Goal: Task Accomplishment & Management: Manage account settings

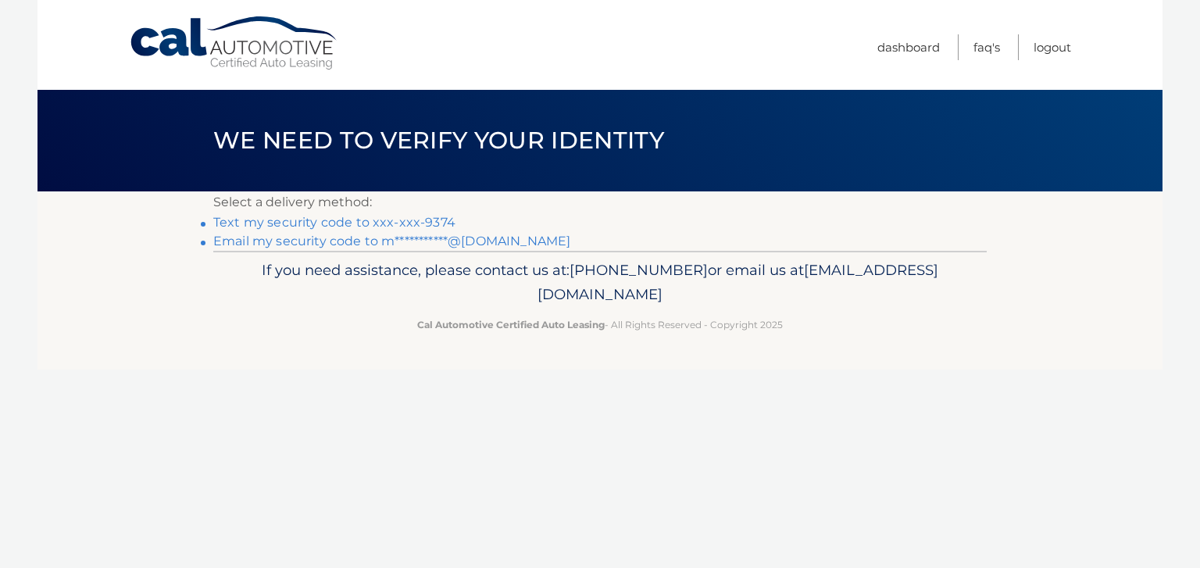
click at [355, 222] on link "Text my security code to xxx-xxx-9374" at bounding box center [334, 222] width 242 height 15
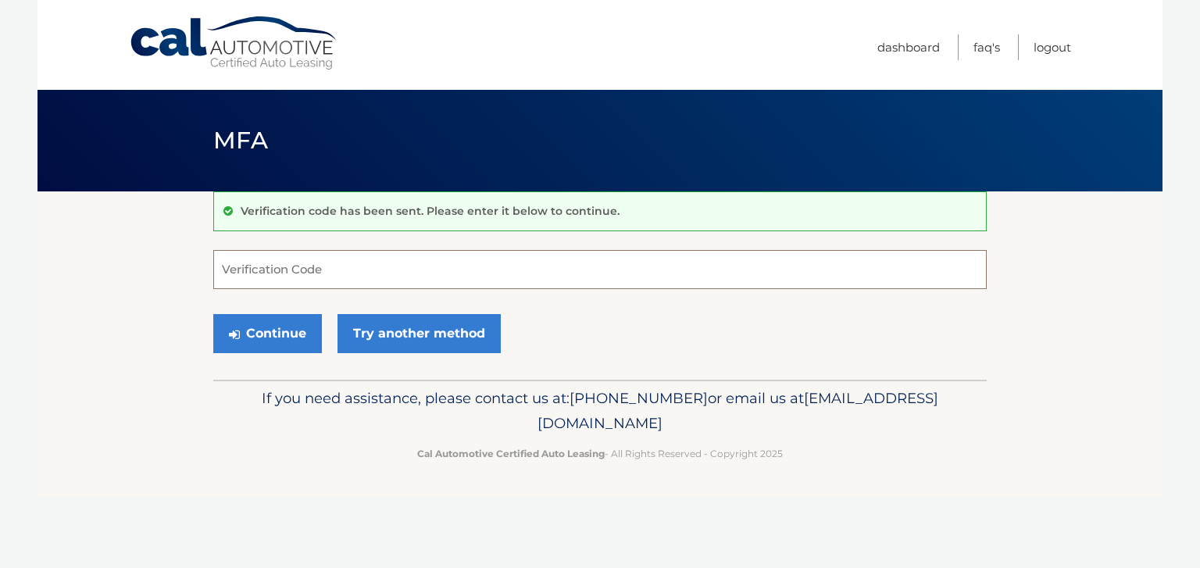
click at [303, 276] on input "Verification Code" at bounding box center [600, 269] width 774 height 39
click at [276, 262] on input "Verification Code" at bounding box center [600, 269] width 774 height 39
click at [262, 281] on input "Verification Code" at bounding box center [600, 269] width 774 height 39
type input "573911"
click at [257, 323] on button "Continue" at bounding box center [267, 333] width 109 height 39
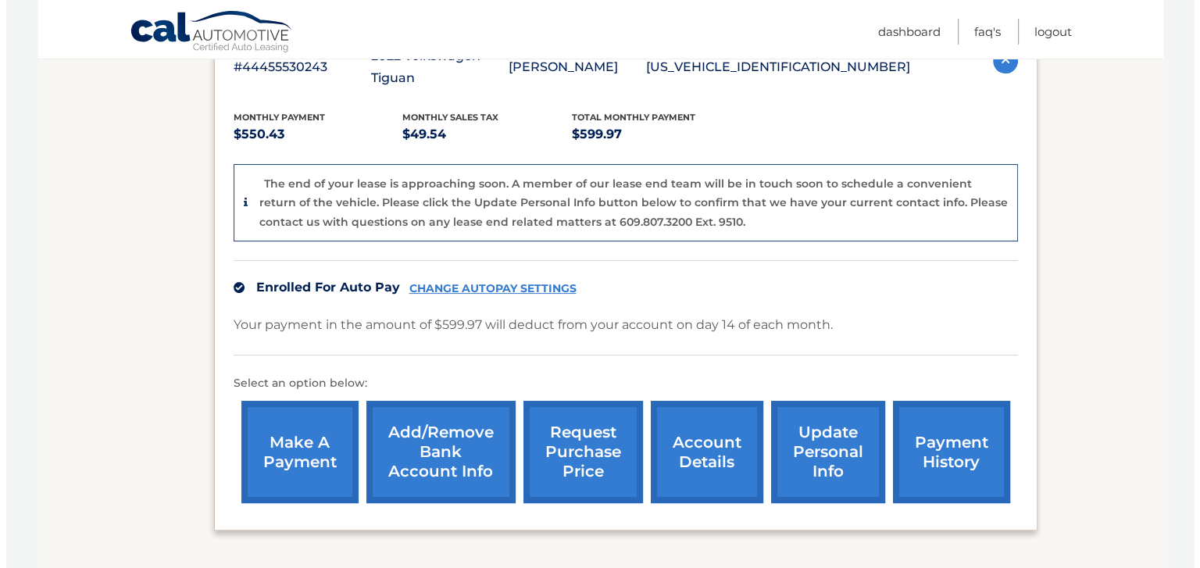
scroll to position [413, 0]
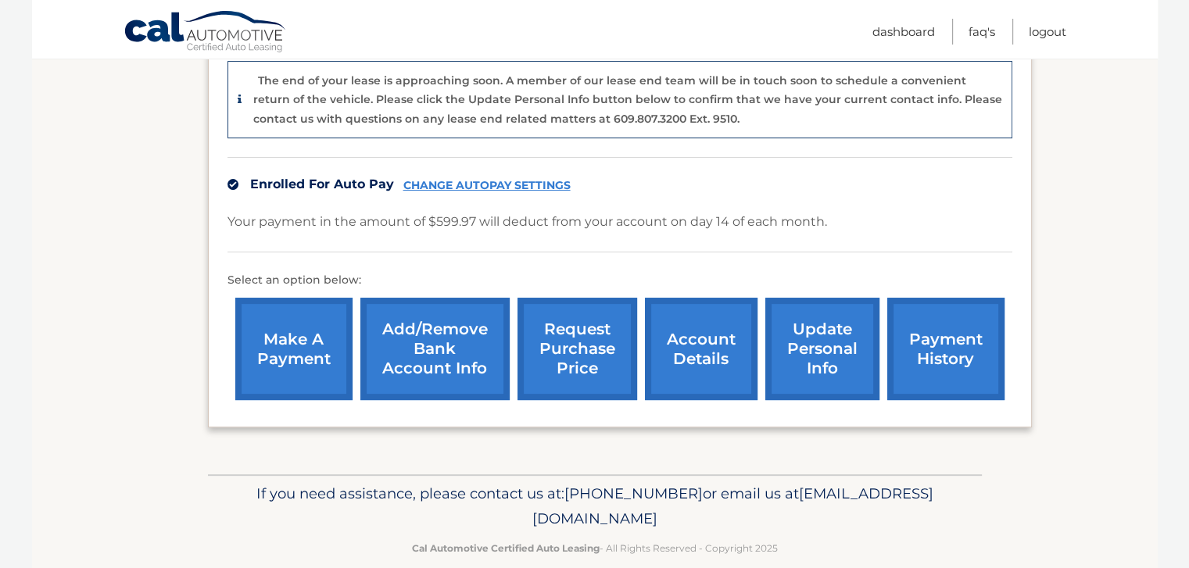
click at [572, 323] on link "request purchase price" at bounding box center [577, 349] width 120 height 102
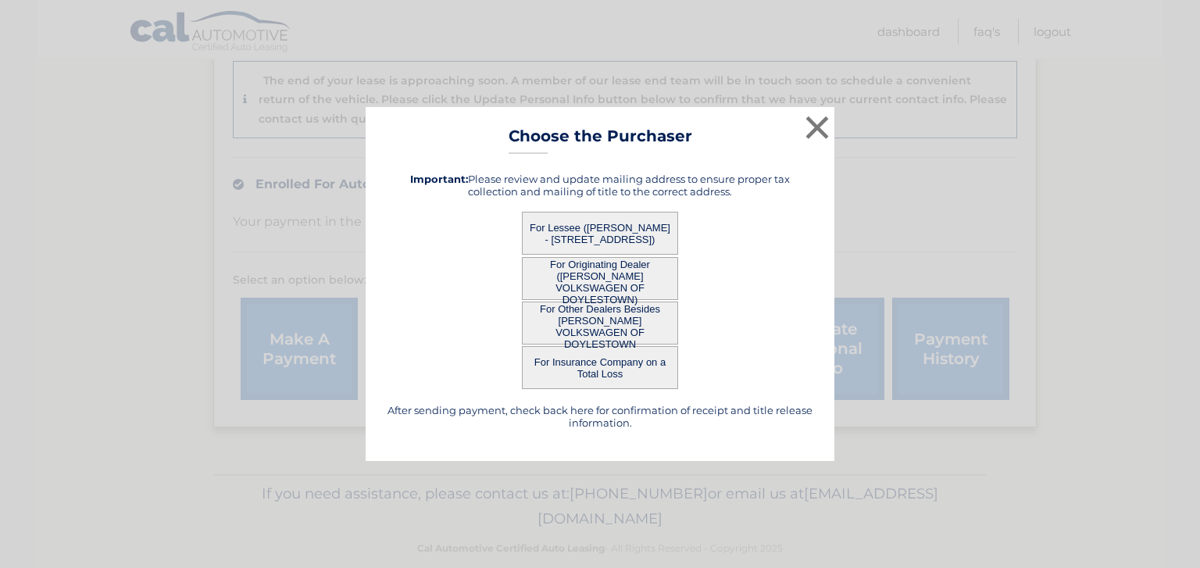
click at [612, 246] on button "For Lessee (LARISSA SALADUCHIN - 5925 Shetland Dr, , Doylestown, PA 18902)" at bounding box center [600, 233] width 156 height 43
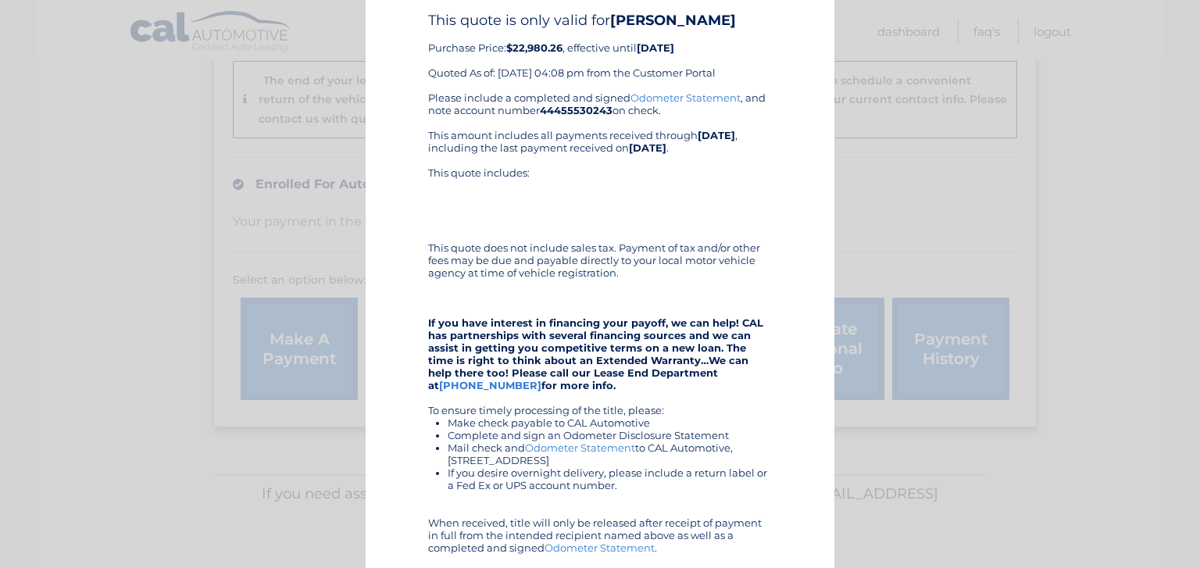
scroll to position [269, 0]
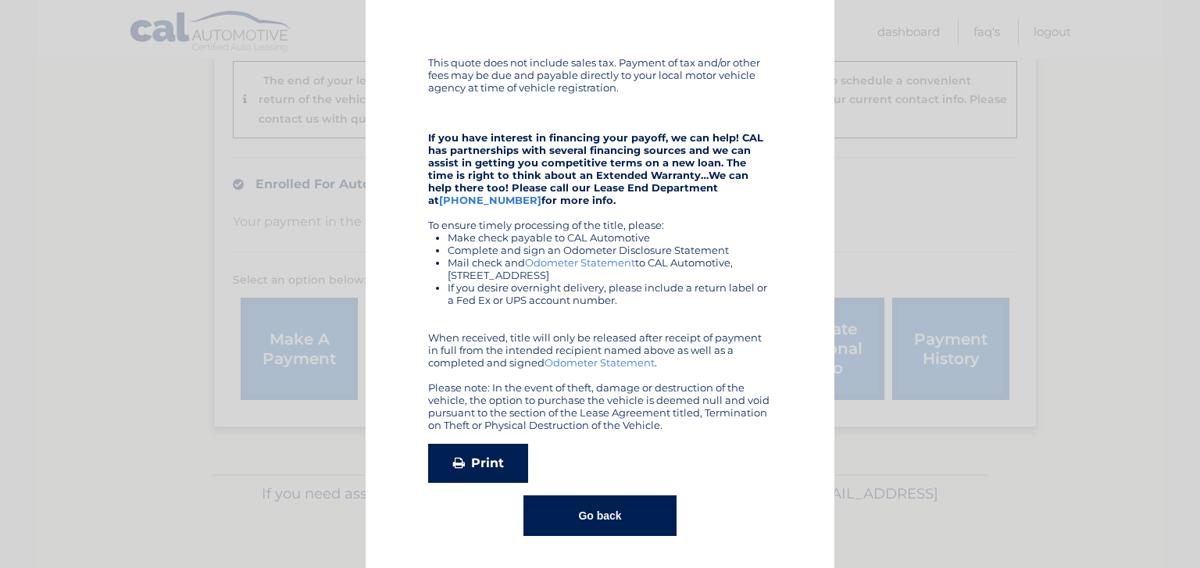
click at [467, 459] on link "Print" at bounding box center [478, 463] width 100 height 39
click at [635, 512] on button "Go back" at bounding box center [600, 515] width 152 height 41
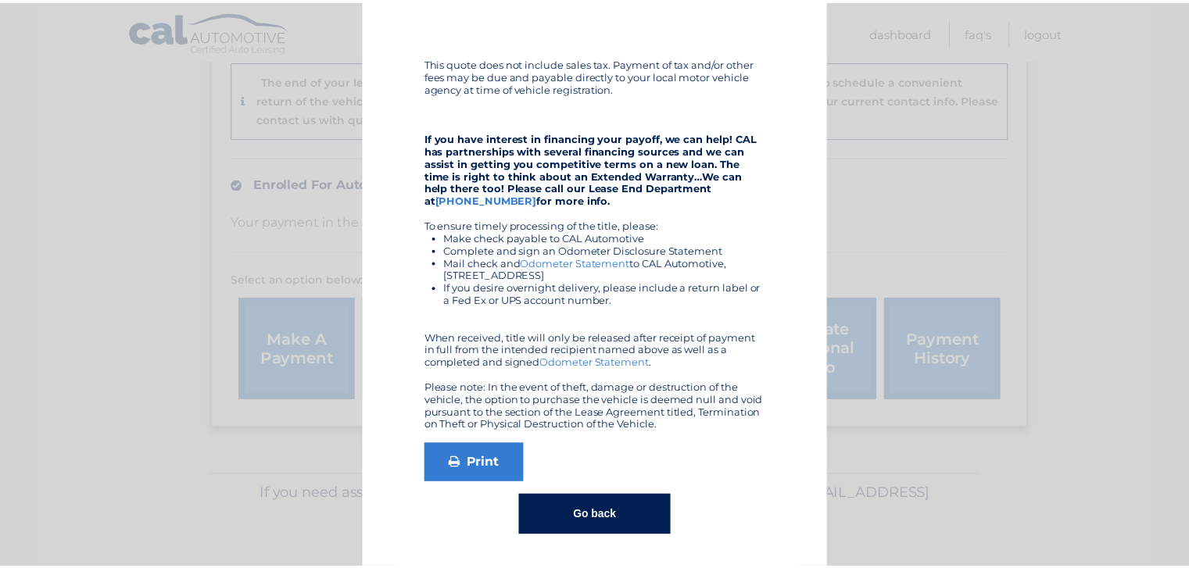
scroll to position [0, 0]
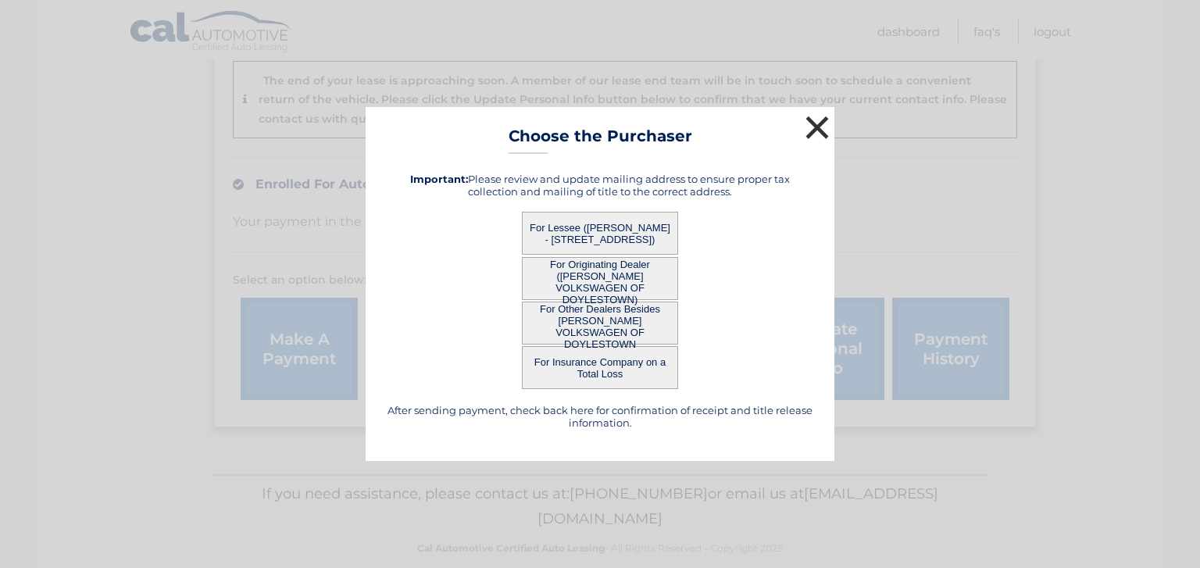
click at [812, 128] on button "×" at bounding box center [817, 127] width 31 height 31
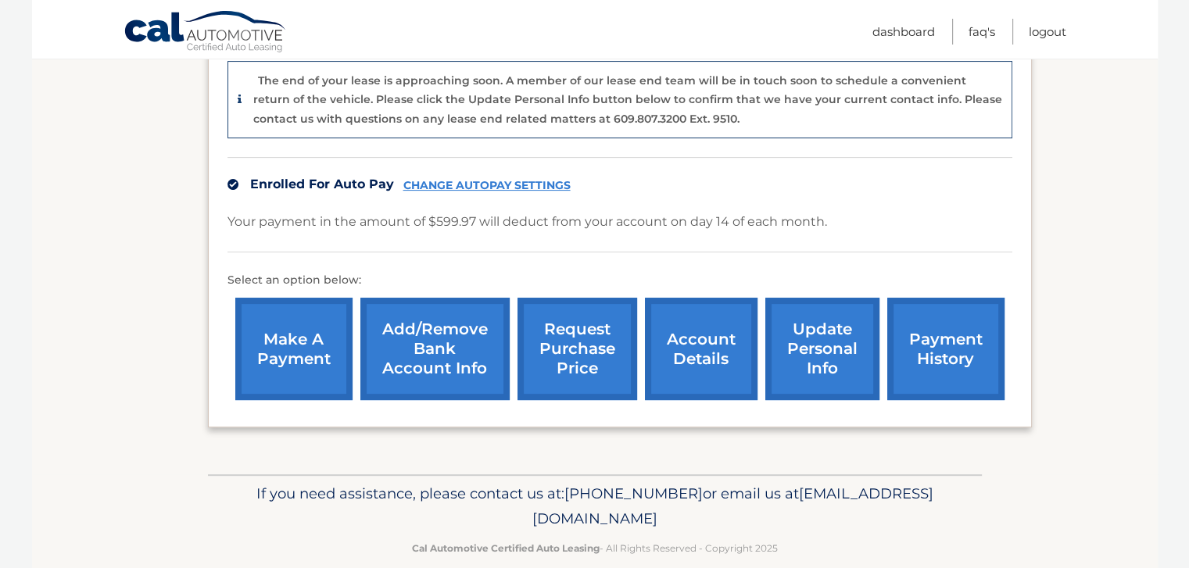
click at [806, 338] on link "update personal info" at bounding box center [822, 349] width 114 height 102
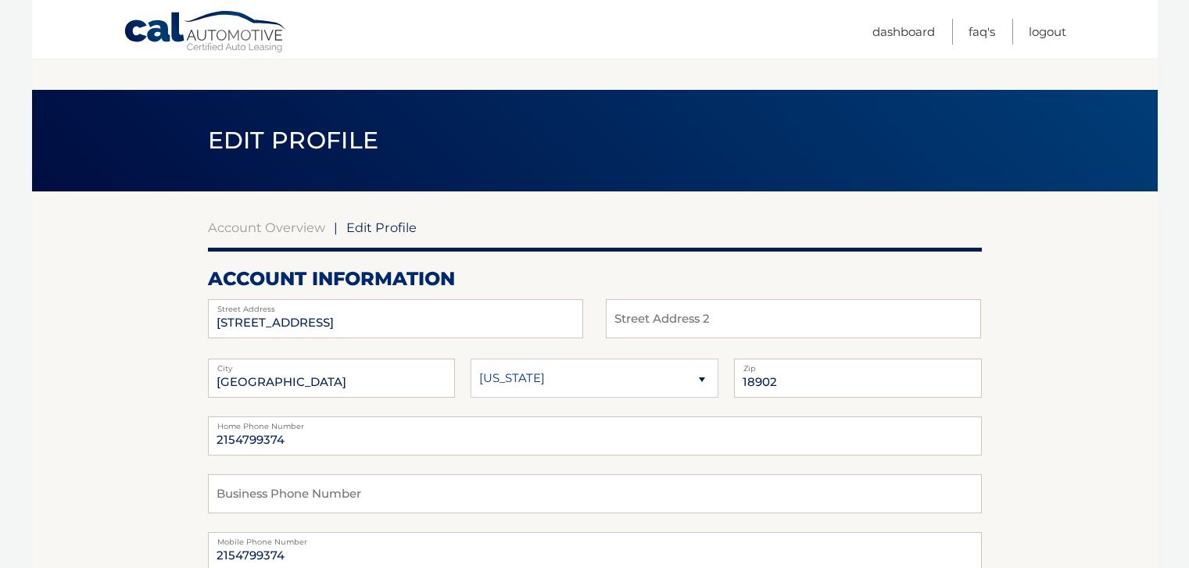
scroll to position [78, 0]
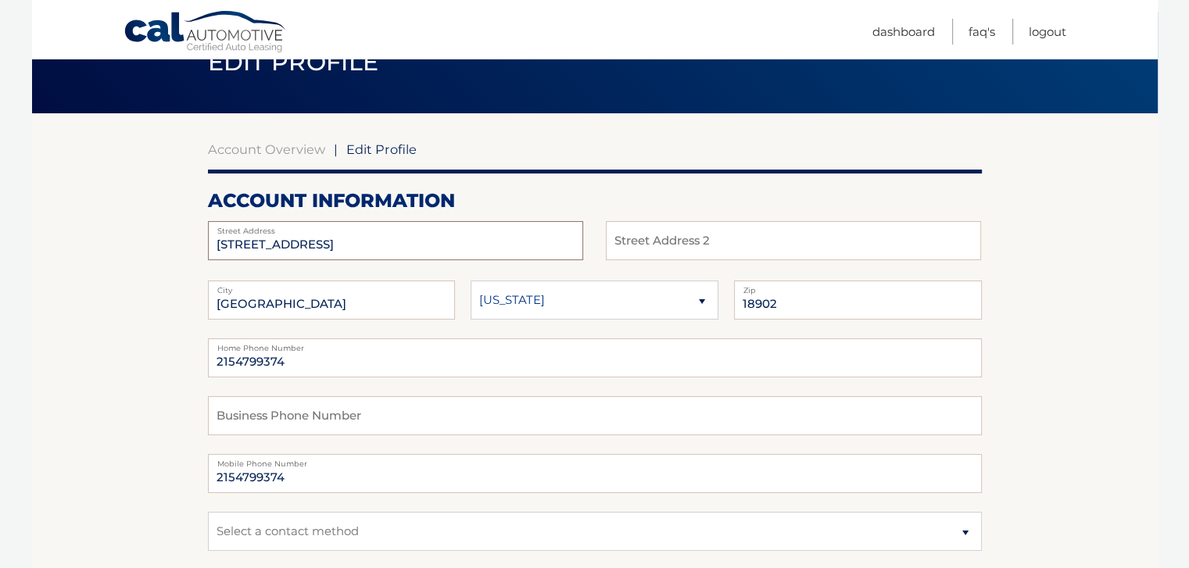
drag, startPoint x: 334, startPoint y: 245, endPoint x: 221, endPoint y: 234, distance: 113.1
click at [221, 234] on div "5925 Shetland Dr Street Address" at bounding box center [395, 240] width 375 height 39
type input "5"
type input "20 Fairway Drive"
click at [339, 305] on input "Doylestown" at bounding box center [332, 300] width 248 height 39
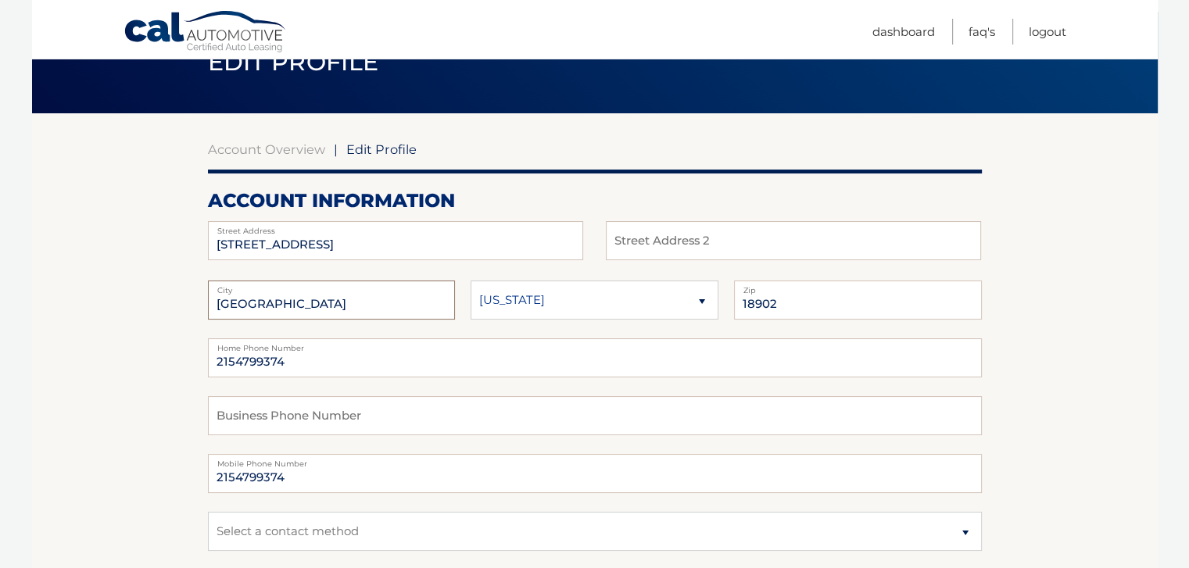
drag, startPoint x: 339, startPoint y: 305, endPoint x: 219, endPoint y: 270, distance: 125.4
click at [227, 268] on div "20 Fairway Drive Street Address Street Address 2 Doylestown City State 18902 Zi…" at bounding box center [595, 429] width 774 height 416
type input "D"
type input "Warminster"
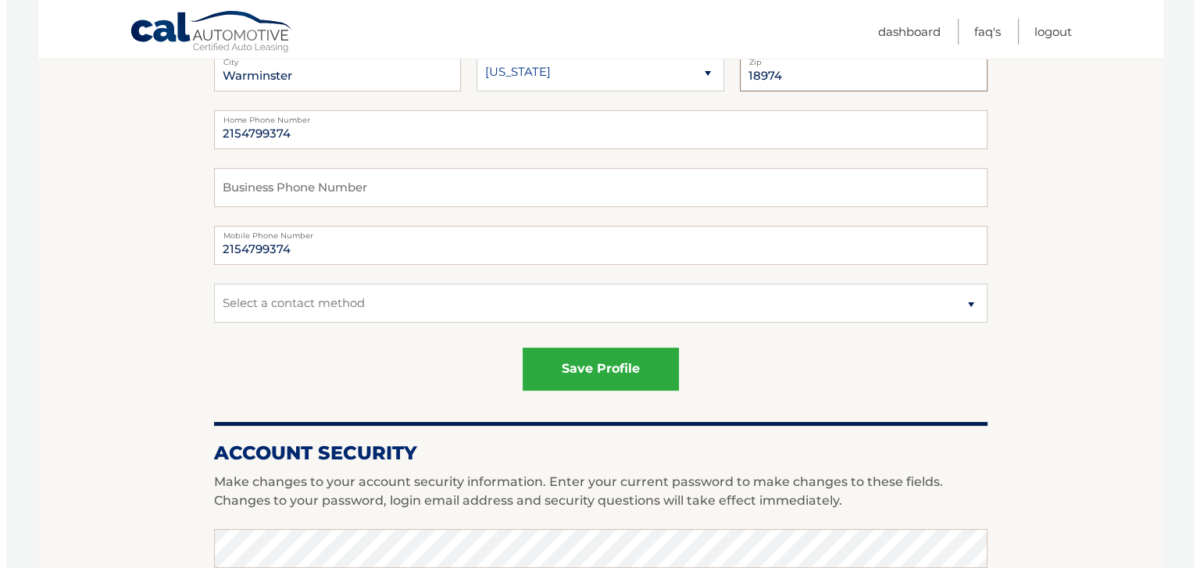
scroll to position [391, 0]
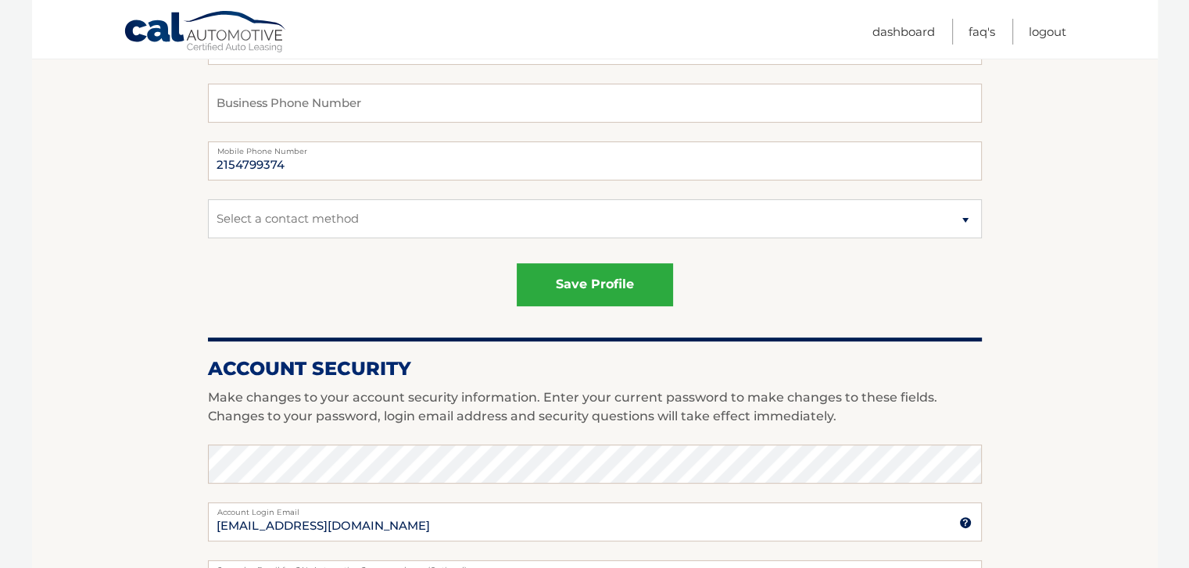
type input "18974"
click at [320, 216] on select "Select a contact method Mobile Home" at bounding box center [595, 218] width 774 height 39
select select "1"
click at [208, 199] on select "Select a contact method Mobile Home" at bounding box center [595, 218] width 774 height 39
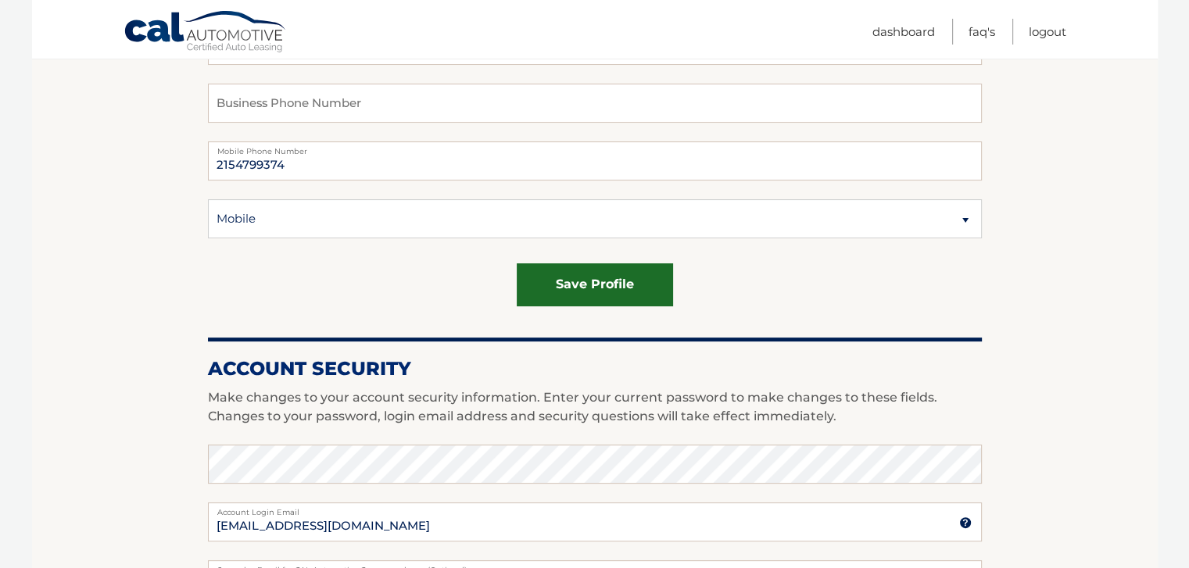
click at [598, 284] on button "save profile" at bounding box center [595, 284] width 156 height 43
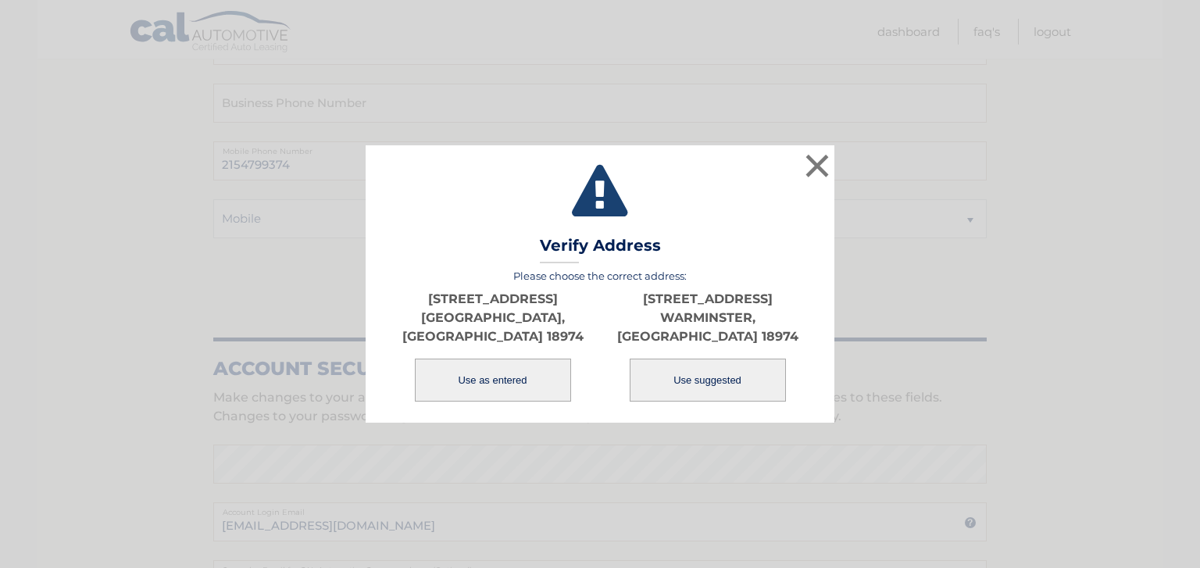
click at [681, 377] on button "Use suggested" at bounding box center [708, 380] width 156 height 43
type input "[STREET_ADDRESS]"
type input "WARMINSTER"
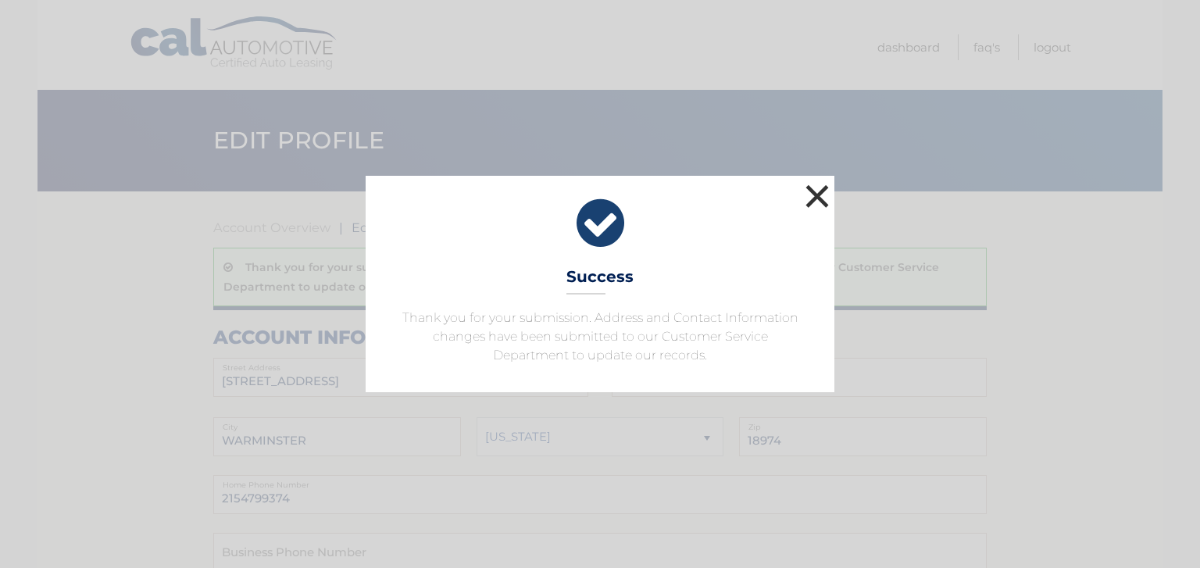
click at [820, 190] on button "×" at bounding box center [817, 196] width 31 height 31
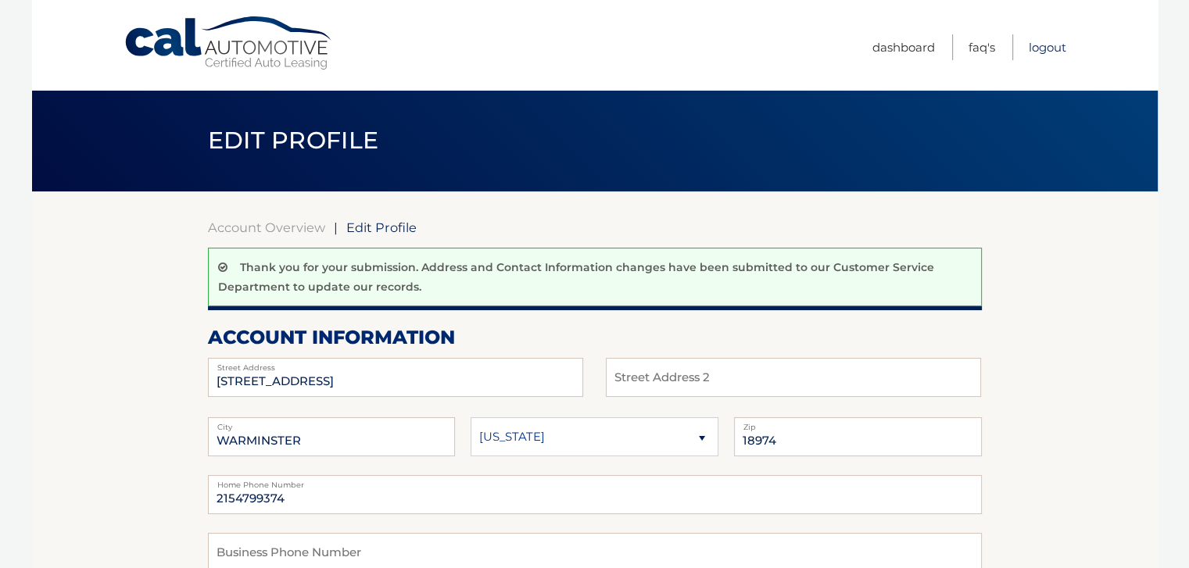
click at [1041, 44] on link "Logout" at bounding box center [1047, 47] width 38 height 26
